Goal: Task Accomplishment & Management: Use online tool/utility

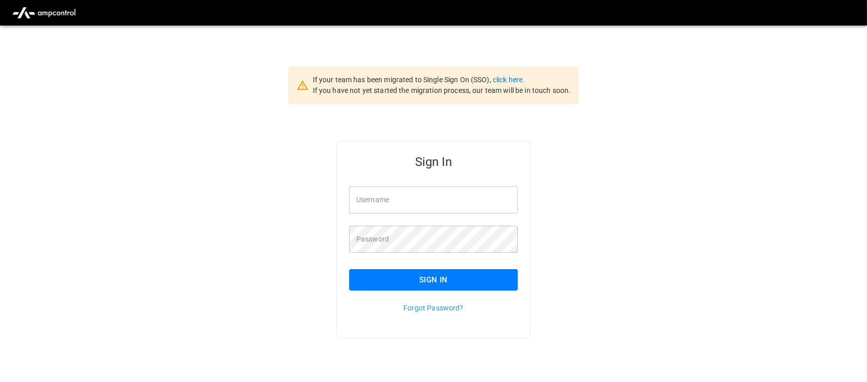
type input "**********"
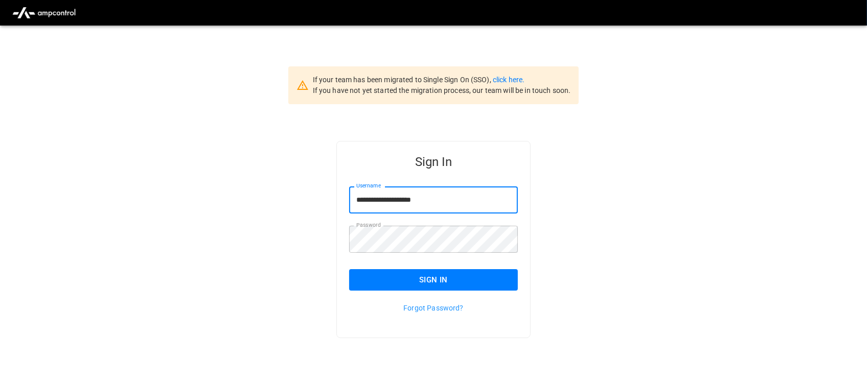
click at [468, 202] on input "**********" at bounding box center [433, 200] width 169 height 27
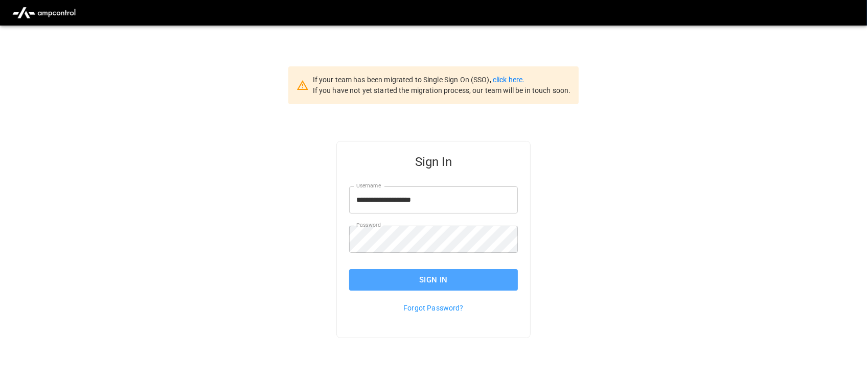
click at [440, 275] on button "Sign In" at bounding box center [433, 279] width 169 height 21
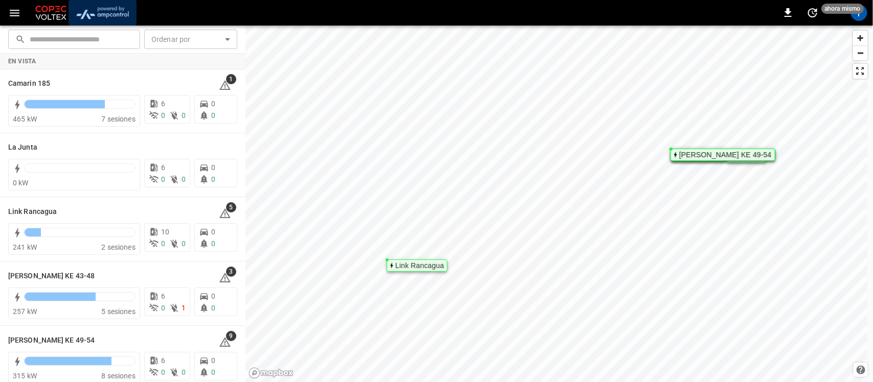
click at [102, 14] on img "menu" at bounding box center [103, 12] width 60 height 19
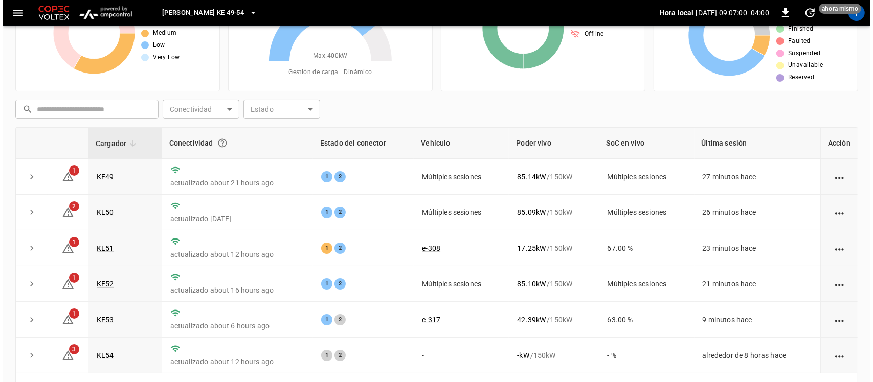
scroll to position [78, 0]
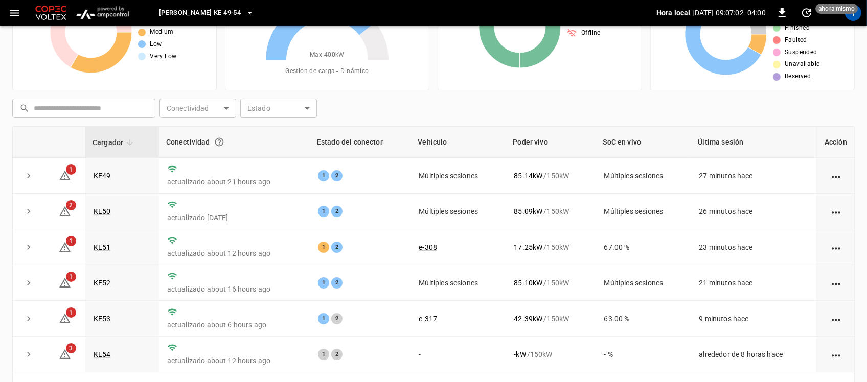
click at [245, 11] on icon "button" at bounding box center [250, 13] width 10 height 10
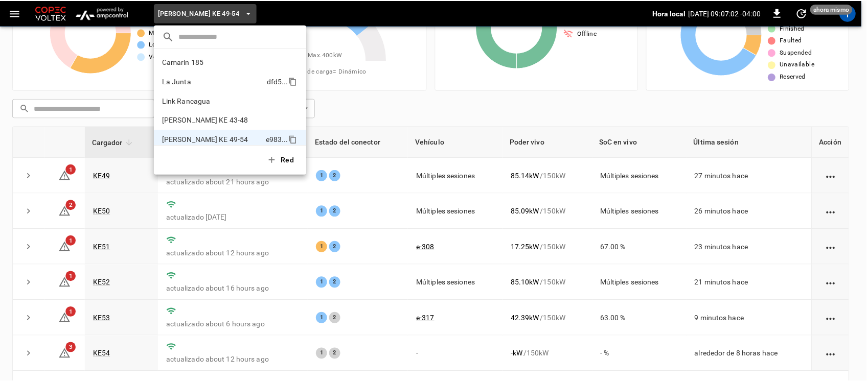
scroll to position [8, 0]
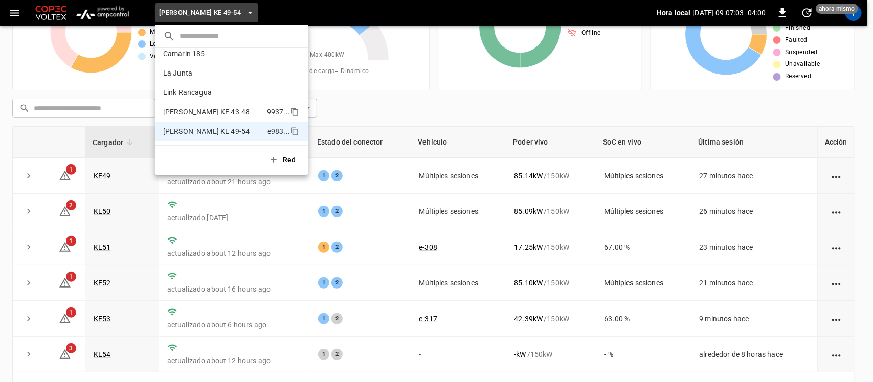
click at [193, 110] on p "Loza Colon KE 43-48" at bounding box center [213, 112] width 100 height 10
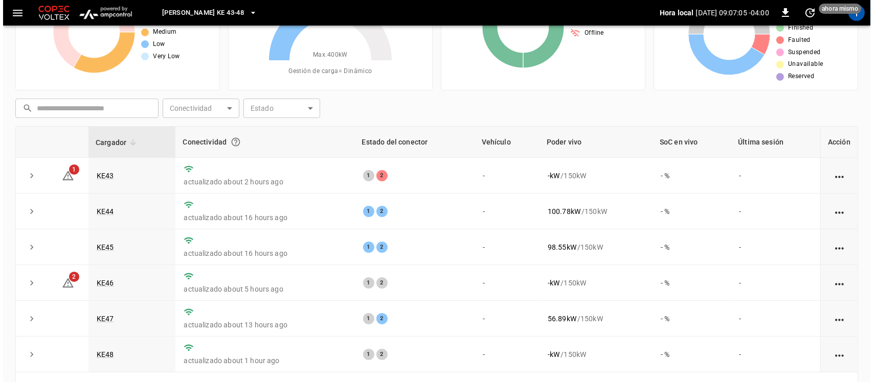
scroll to position [98, 0]
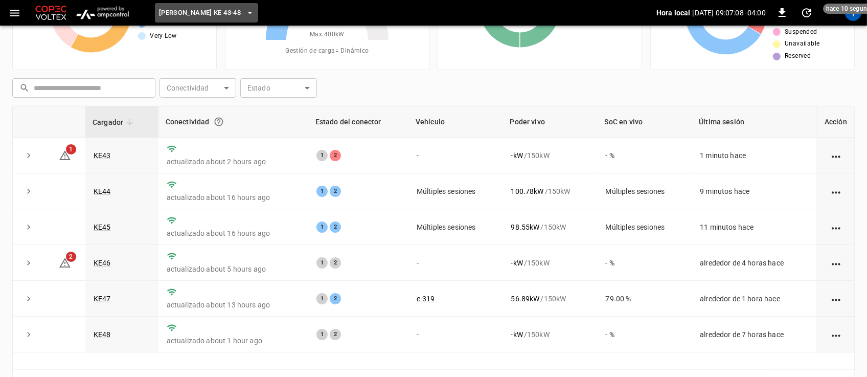
click at [224, 12] on span "Loza Colon KE 43-48" at bounding box center [200, 13] width 82 height 12
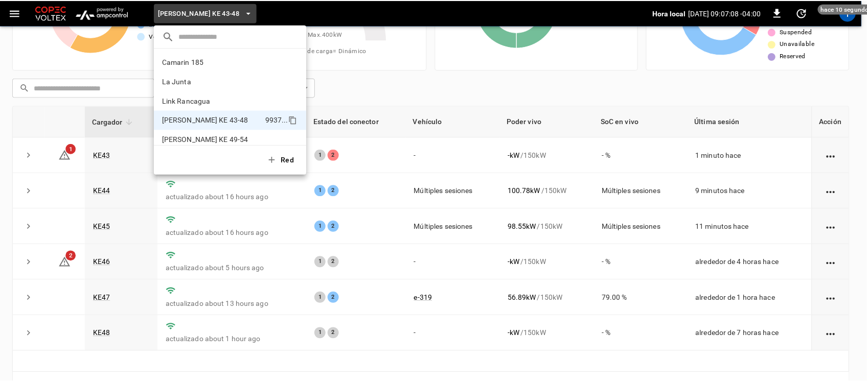
scroll to position [8, 0]
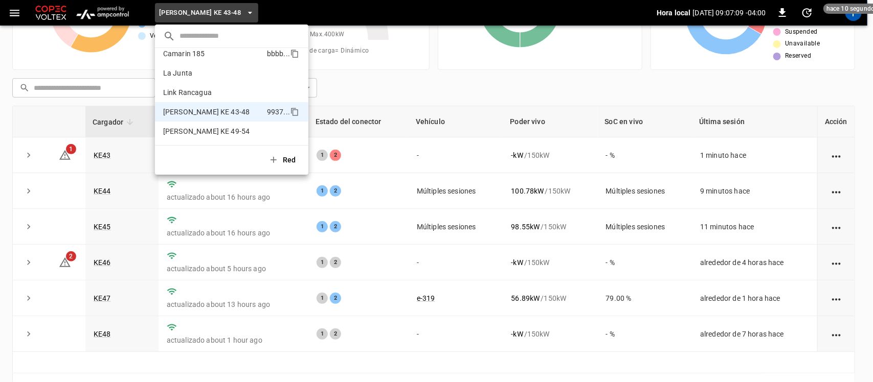
click at [211, 55] on p "Camarin 185" at bounding box center [213, 54] width 100 height 10
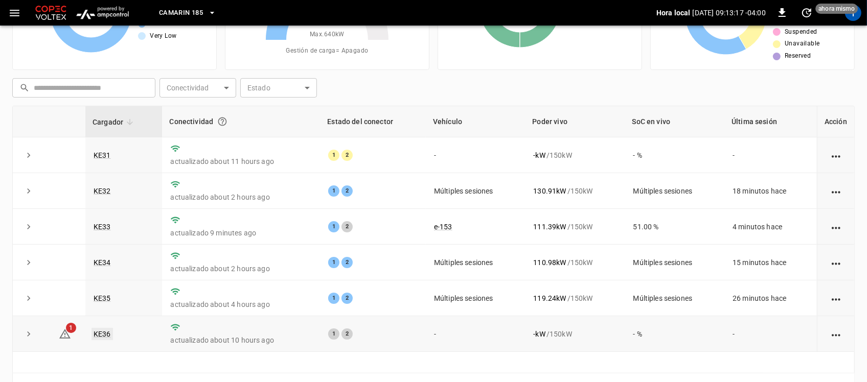
click at [101, 335] on link "KE36" at bounding box center [102, 334] width 21 height 12
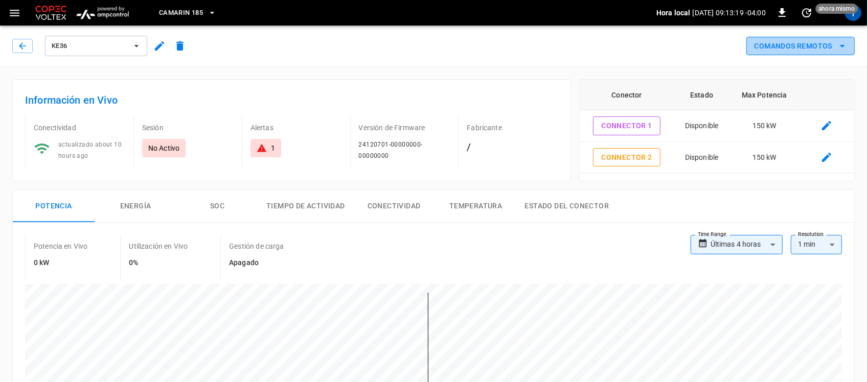
click at [845, 42] on icon "remote commands options" at bounding box center [842, 46] width 12 height 12
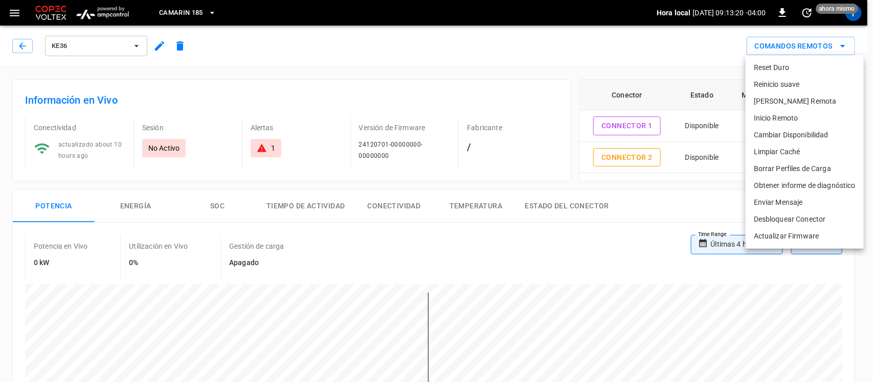
click at [813, 67] on li "Reset Duro" at bounding box center [804, 67] width 118 height 17
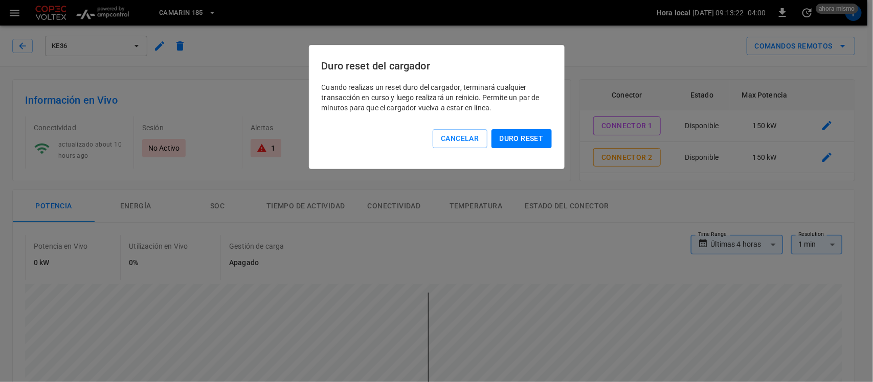
click at [527, 144] on button "Duro reset" at bounding box center [521, 138] width 60 height 19
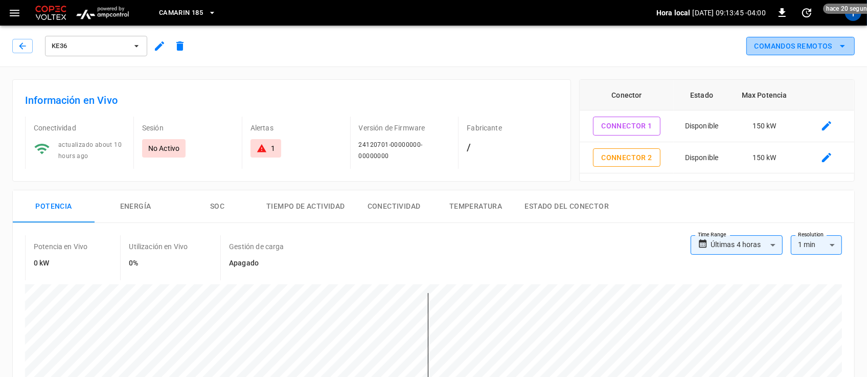
click at [843, 41] on icon "remote commands options" at bounding box center [842, 46] width 12 height 12
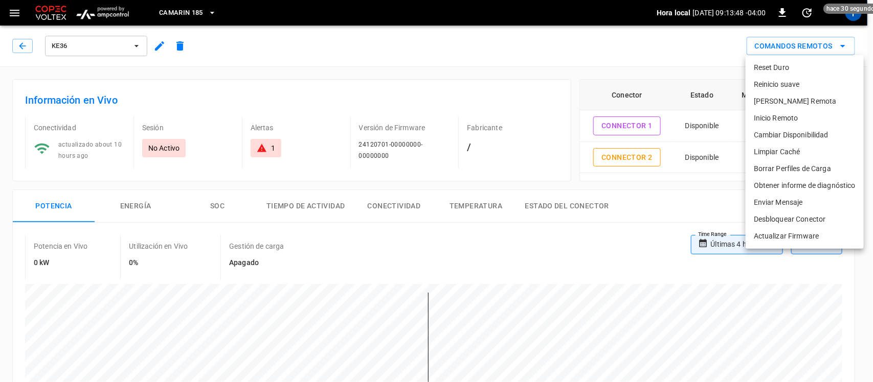
click at [23, 48] on div at bounding box center [436, 191] width 873 height 382
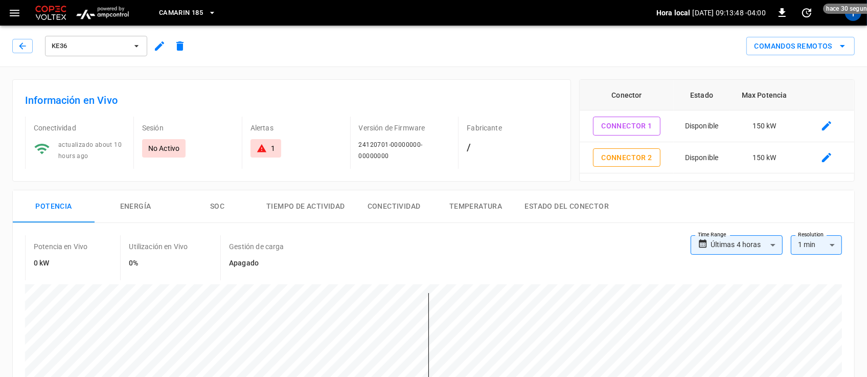
click at [23, 48] on icon "button" at bounding box center [22, 46] width 10 height 10
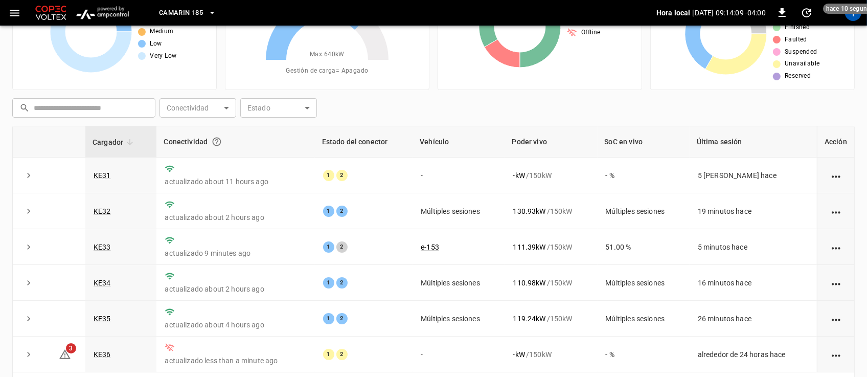
scroll to position [79, 0]
